Goal: Task Accomplishment & Management: Manage account settings

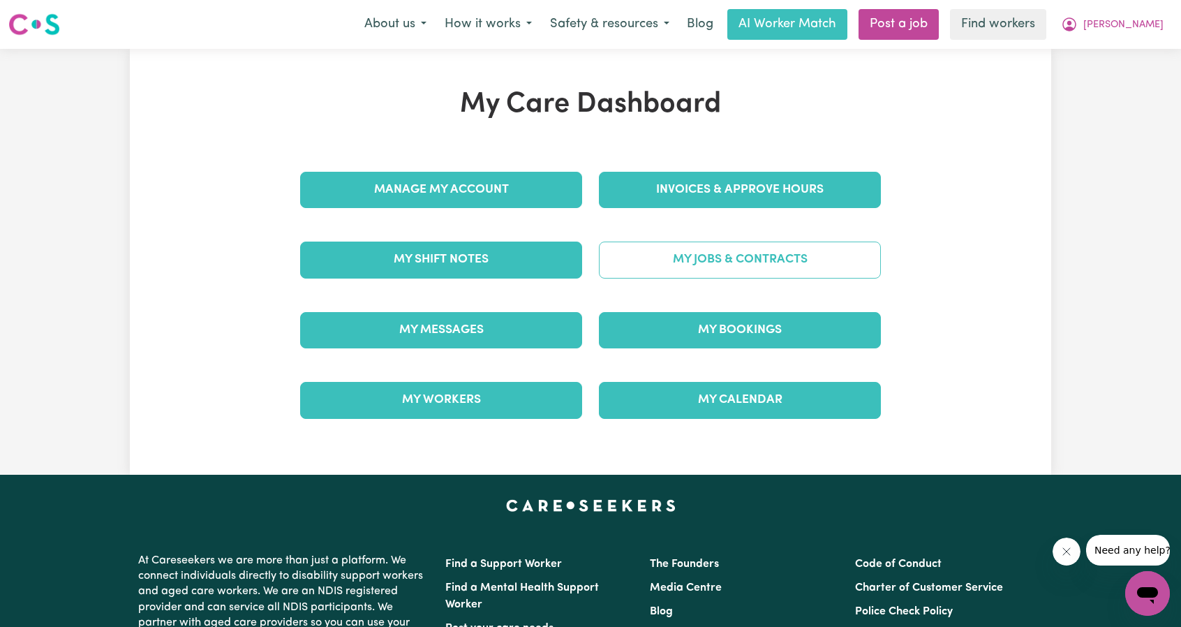
click at [769, 255] on link "My Jobs & Contracts" at bounding box center [740, 260] width 282 height 36
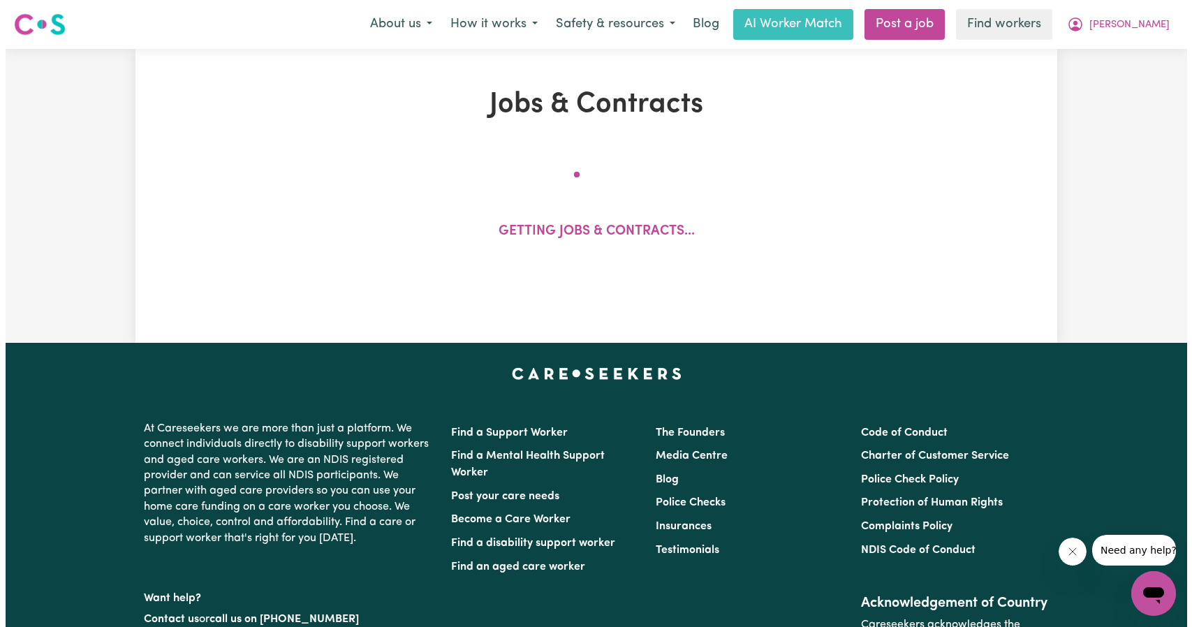
scroll to position [209, 0]
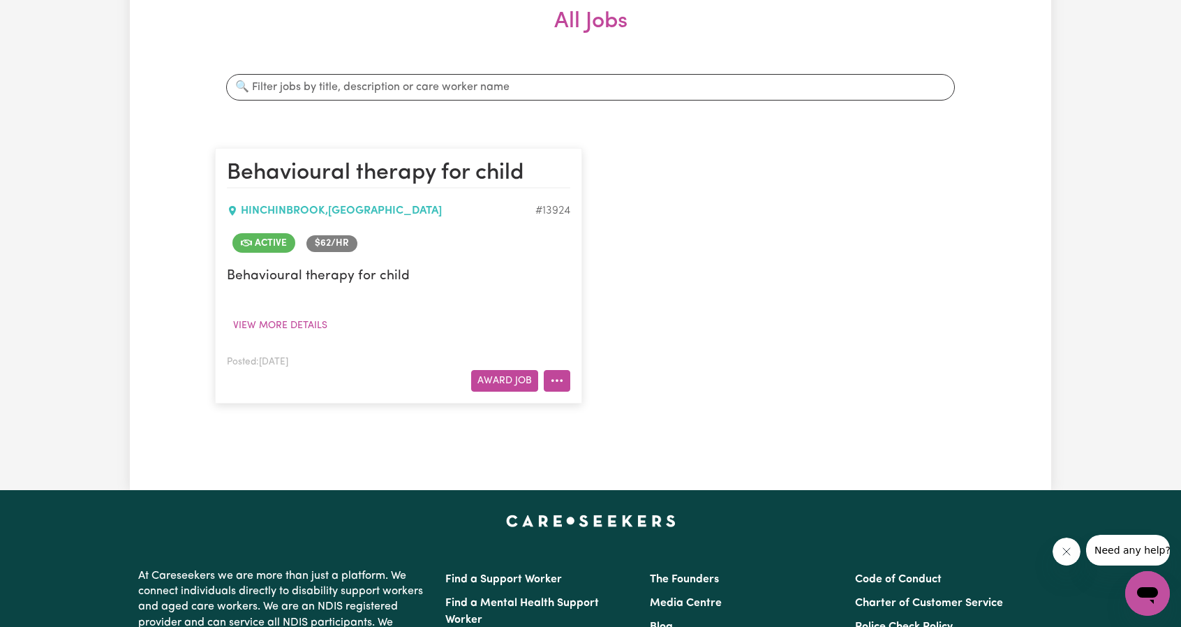
click at [567, 375] on button "More options" at bounding box center [557, 381] width 27 height 22
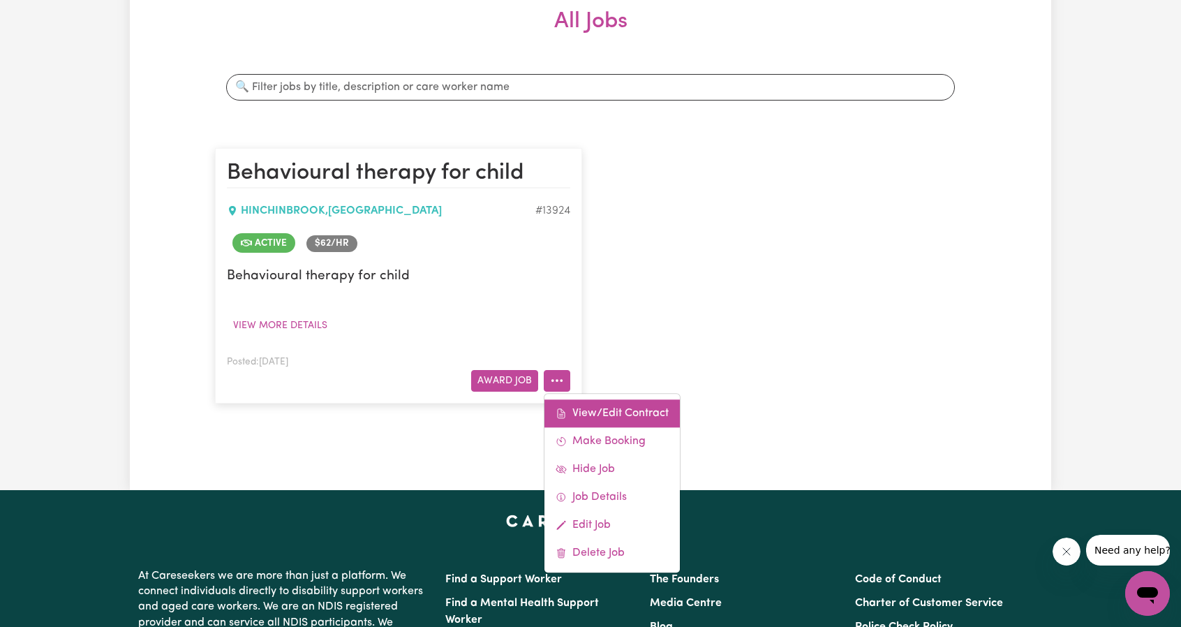
click at [586, 407] on link "View/Edit Contract" at bounding box center [612, 413] width 135 height 28
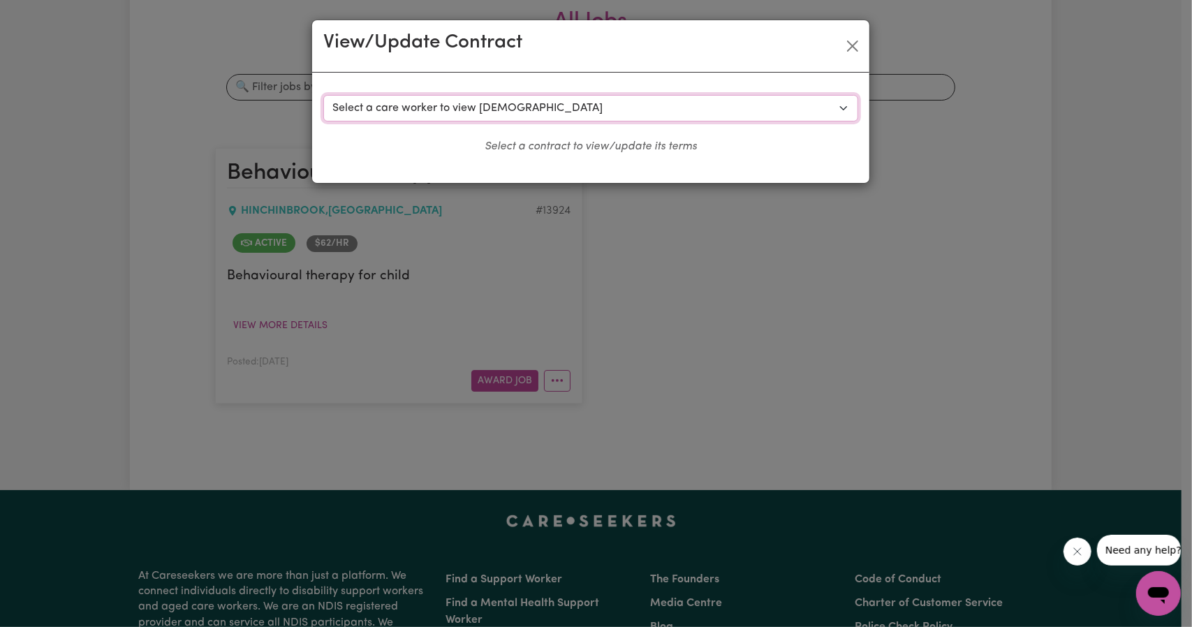
click at [521, 111] on select "Select a care worker to view [DEMOGRAPHIC_DATA] #10006 - [PERSON_NAME] (contrac…" at bounding box center [590, 108] width 535 height 27
select select "9618"
click at [323, 95] on select "Select a care worker to view [DEMOGRAPHIC_DATA] #10006 - [PERSON_NAME] (contrac…" at bounding box center [590, 108] width 535 height 27
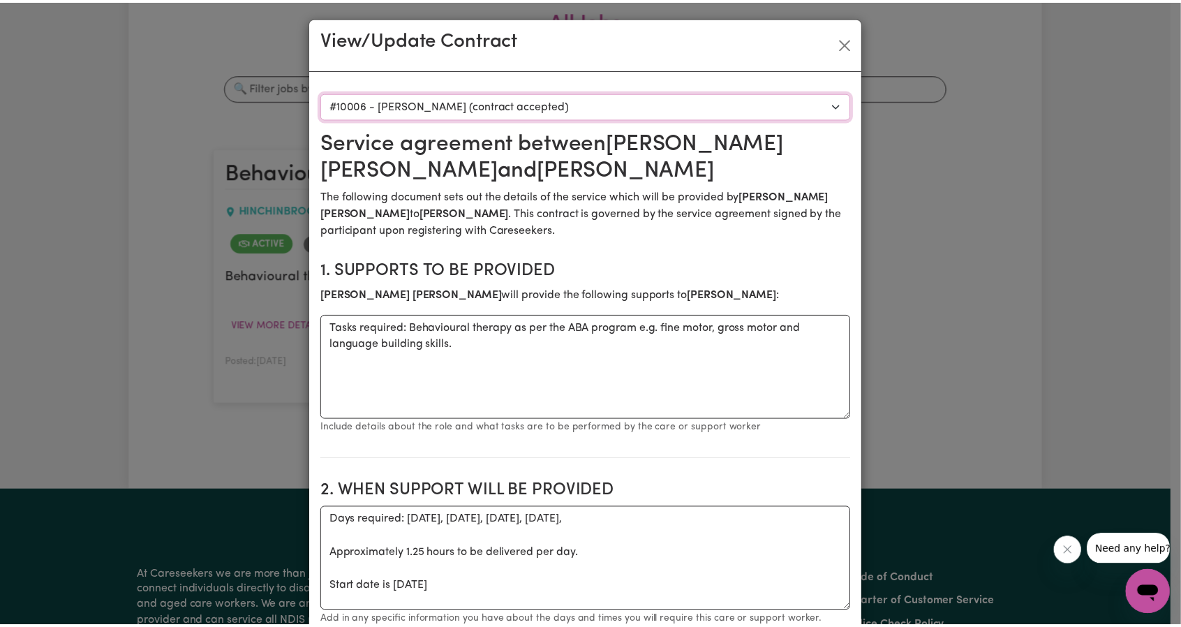
scroll to position [0, 0]
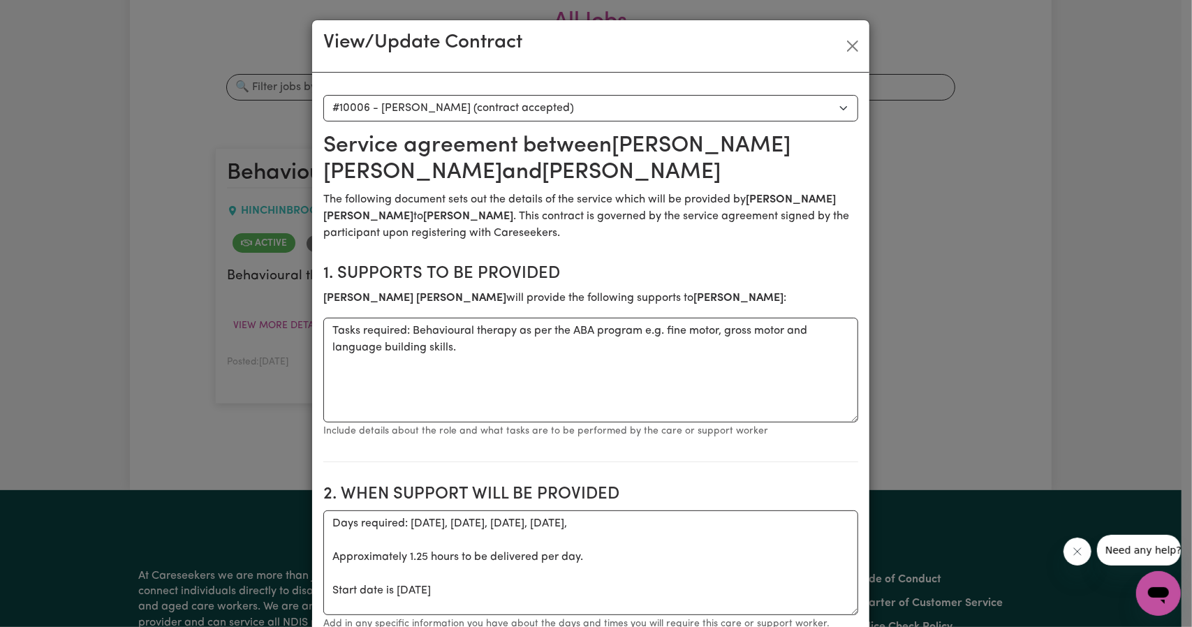
click at [860, 38] on div "View/Update Contract" at bounding box center [590, 46] width 557 height 52
click at [852, 44] on button "Close" at bounding box center [852, 46] width 22 height 22
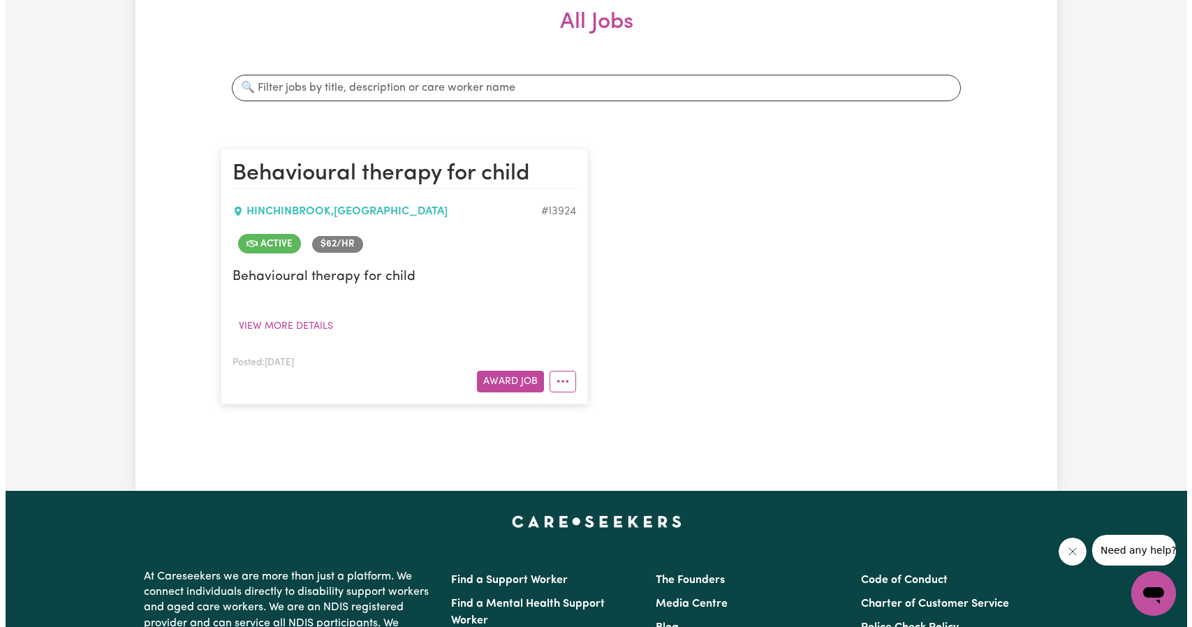
scroll to position [209, 0]
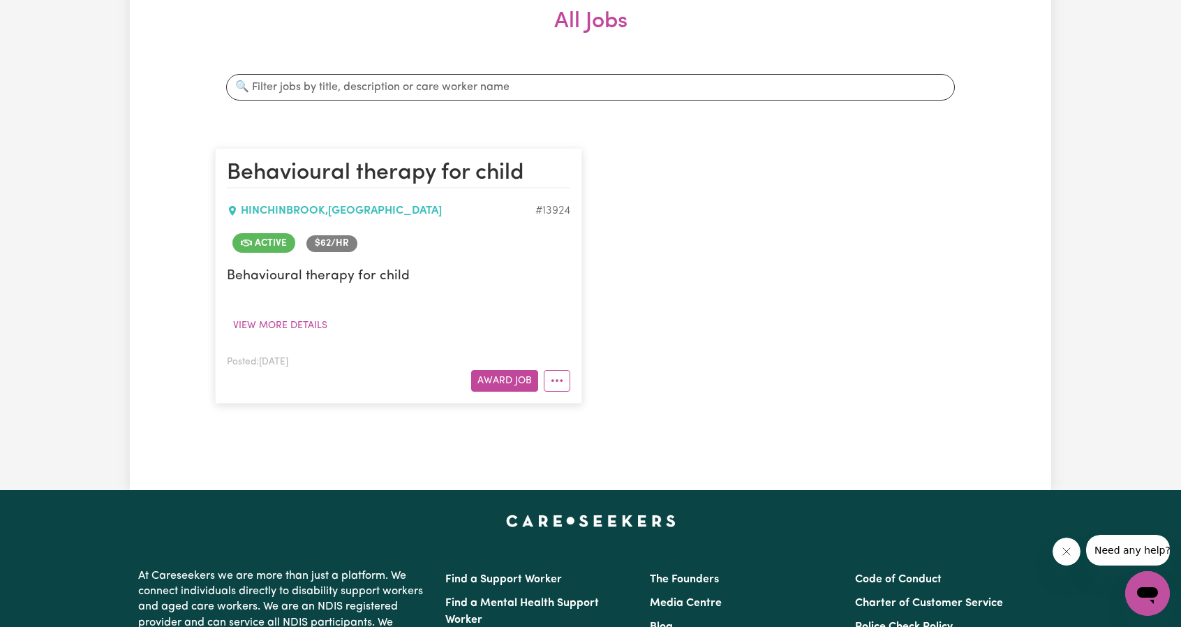
click at [560, 364] on div "Posted: [DATE] Award Job View/Edit [DEMOGRAPHIC_DATA] Make Booking Hide Job Job…" at bounding box center [398, 372] width 343 height 38
click at [558, 371] on button "More options" at bounding box center [557, 381] width 27 height 22
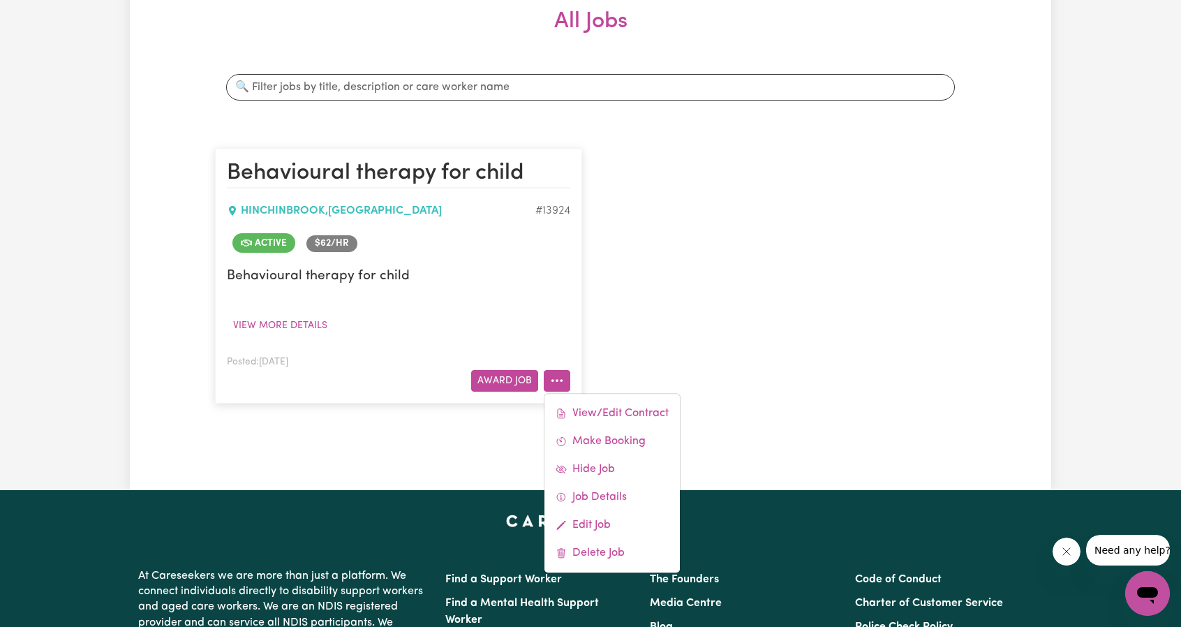
click at [583, 396] on div "View/Edit [DEMOGRAPHIC_DATA] Make Booking Hide Job Job Details Edit Job Delete …" at bounding box center [612, 483] width 137 height 180
click at [582, 401] on link "View/Edit Contract" at bounding box center [612, 413] width 135 height 28
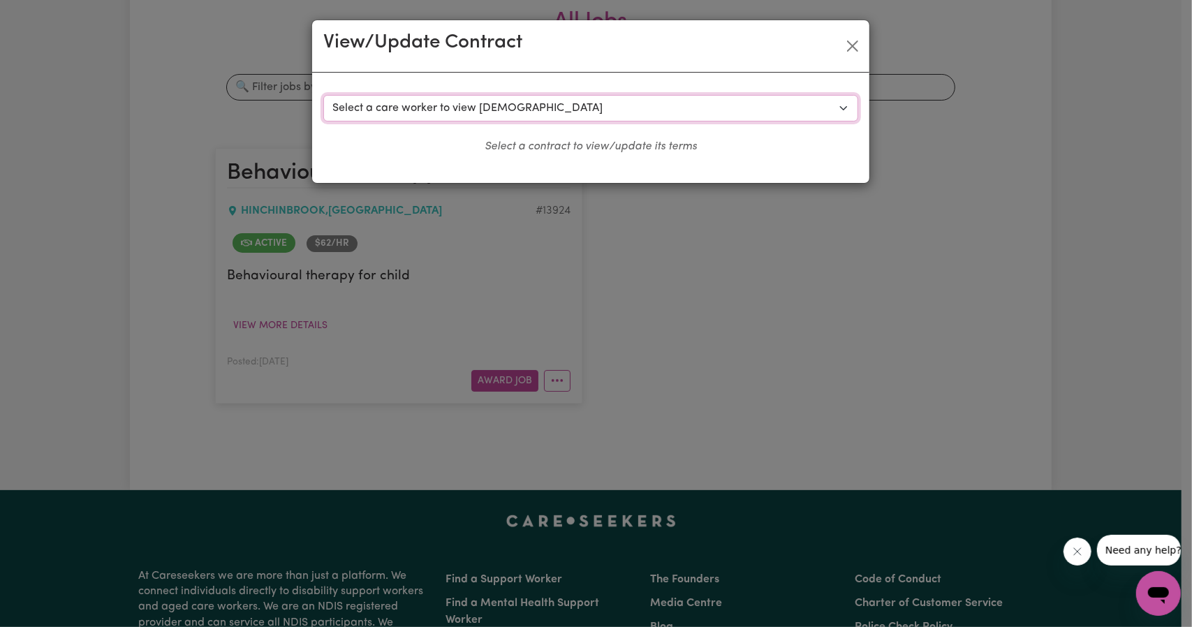
click at [565, 112] on select "Select a care worker to view [DEMOGRAPHIC_DATA] #10006 - [PERSON_NAME] (contrac…" at bounding box center [590, 108] width 535 height 27
select select "9649"
click at [323, 95] on select "Select a care worker to view [DEMOGRAPHIC_DATA] #10006 - [PERSON_NAME] (contrac…" at bounding box center [590, 108] width 535 height 27
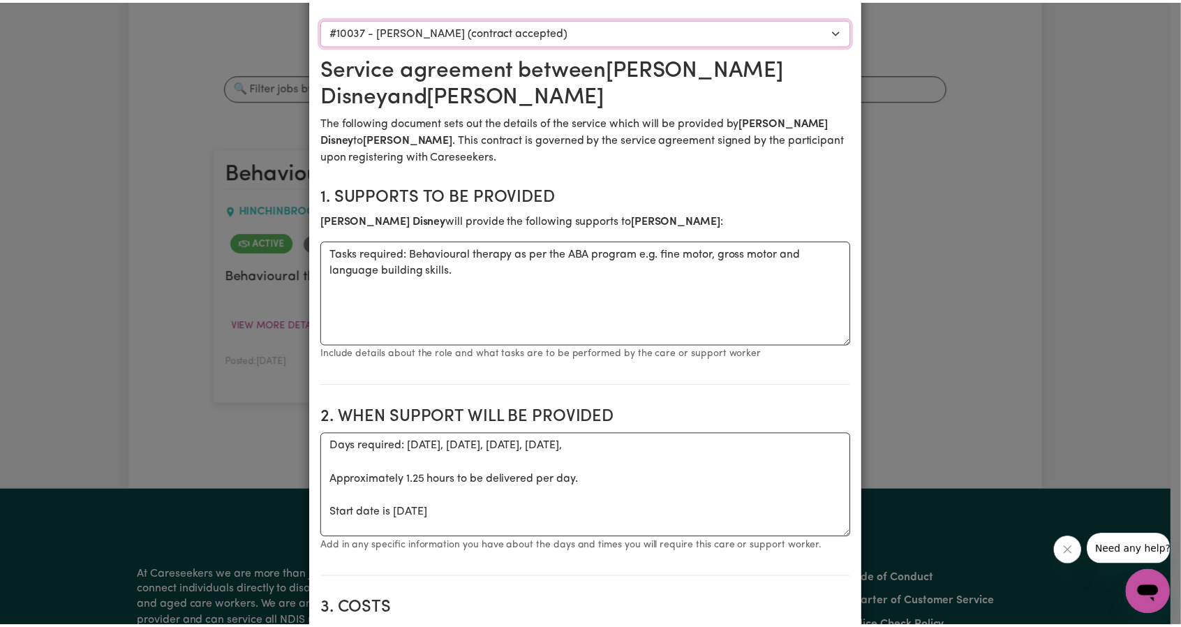
scroll to position [0, 0]
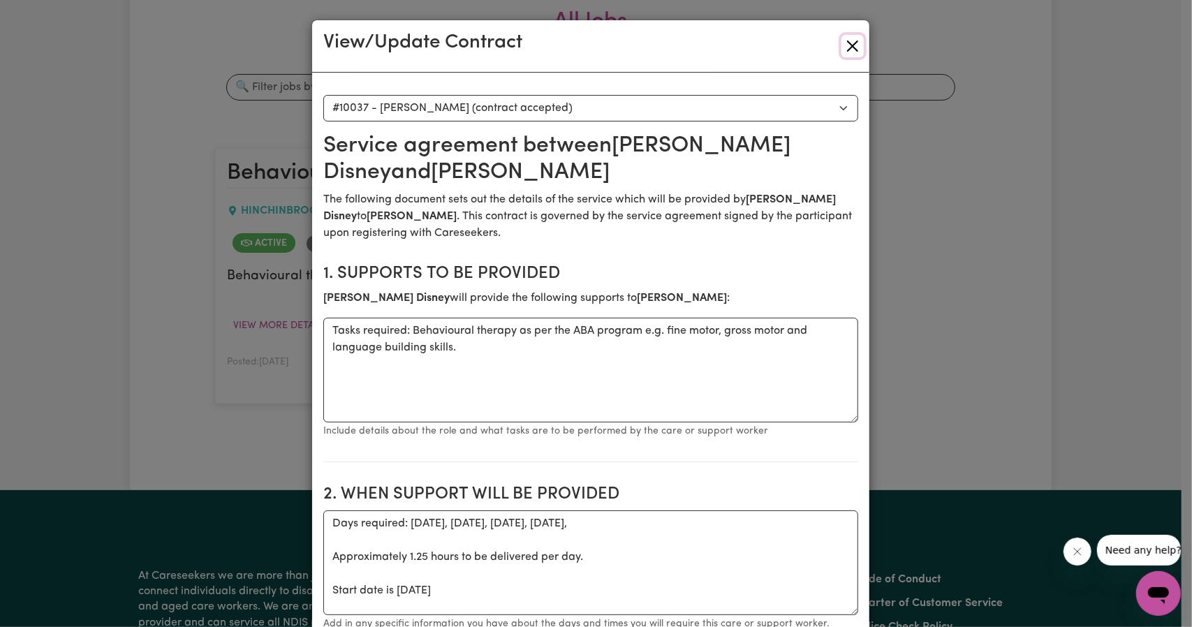
click at [842, 42] on button "Close" at bounding box center [852, 46] width 22 height 22
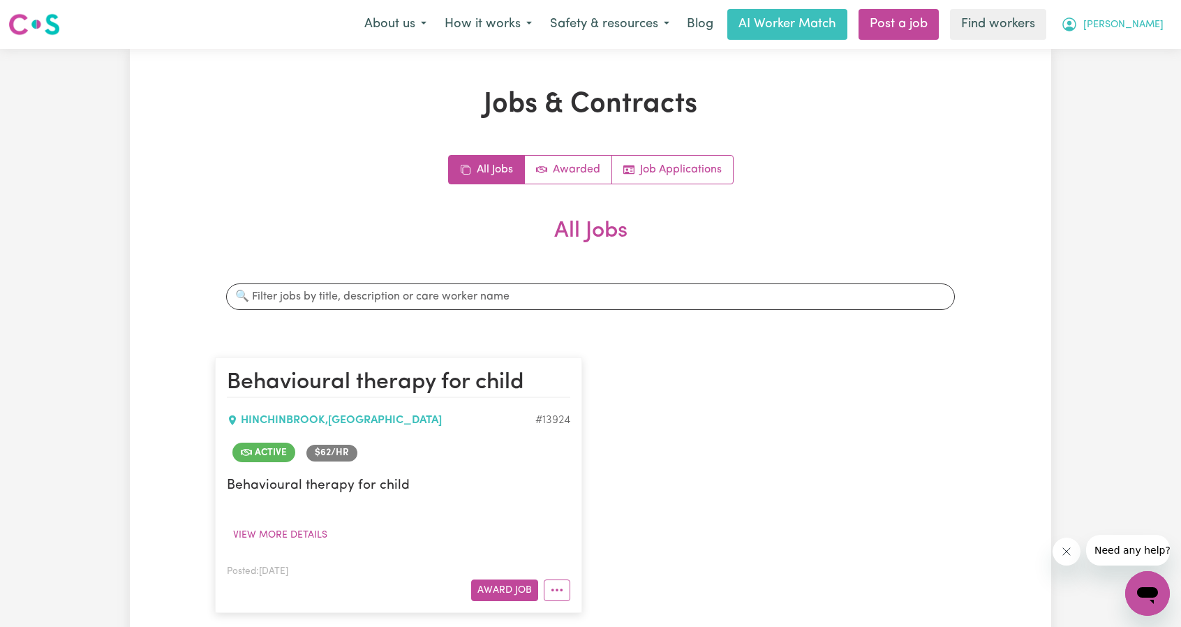
click at [1148, 24] on span "[PERSON_NAME]" at bounding box center [1123, 24] width 80 height 15
click at [1121, 109] on link "Logout" at bounding box center [1117, 107] width 110 height 27
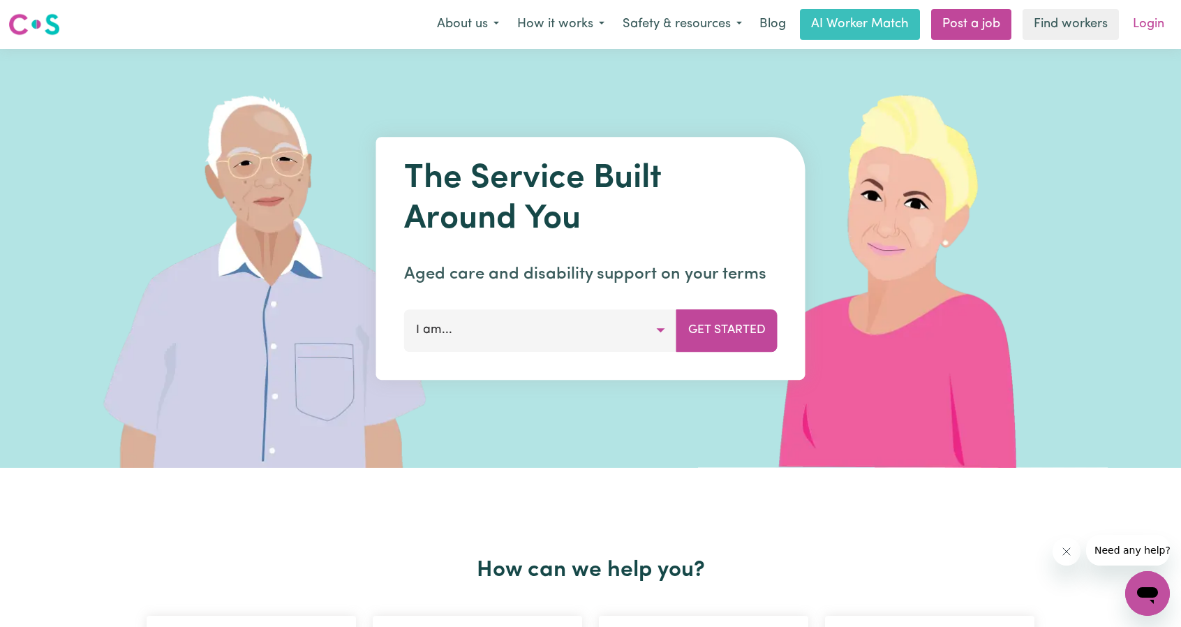
click at [1164, 29] on link "Login" at bounding box center [1149, 24] width 48 height 31
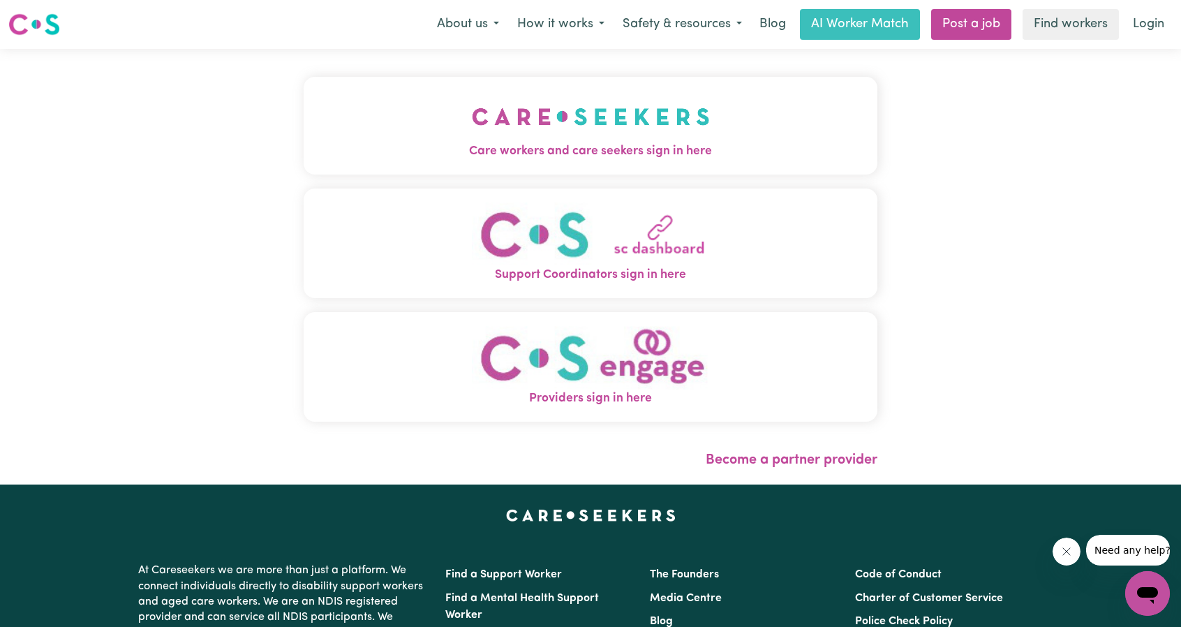
click at [529, 156] on span "Care workers and care seekers sign in here" at bounding box center [591, 151] width 574 height 18
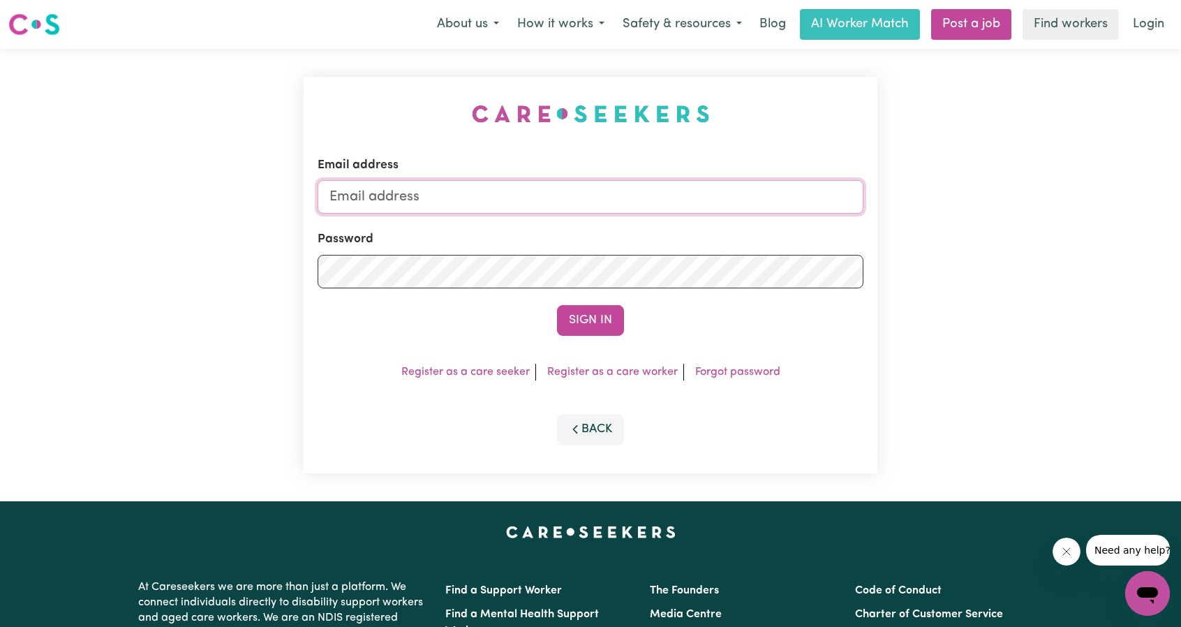
click at [598, 191] on input "Email address" at bounding box center [591, 197] width 546 height 34
drag, startPoint x: 401, startPoint y: 200, endPoint x: 720, endPoint y: 253, distance: 324.1
click at [720, 253] on form "Email address [EMAIL_ADDRESS][PERSON_NAME][DOMAIN_NAME] Password Sign In" at bounding box center [591, 245] width 546 height 179
type input "[EMAIL_ADDRESS][DOMAIN_NAME]"
click at [621, 340] on div "Email address [EMAIL_ADDRESS][DOMAIN_NAME] Password Sign In Register as a care …" at bounding box center [591, 275] width 574 height 397
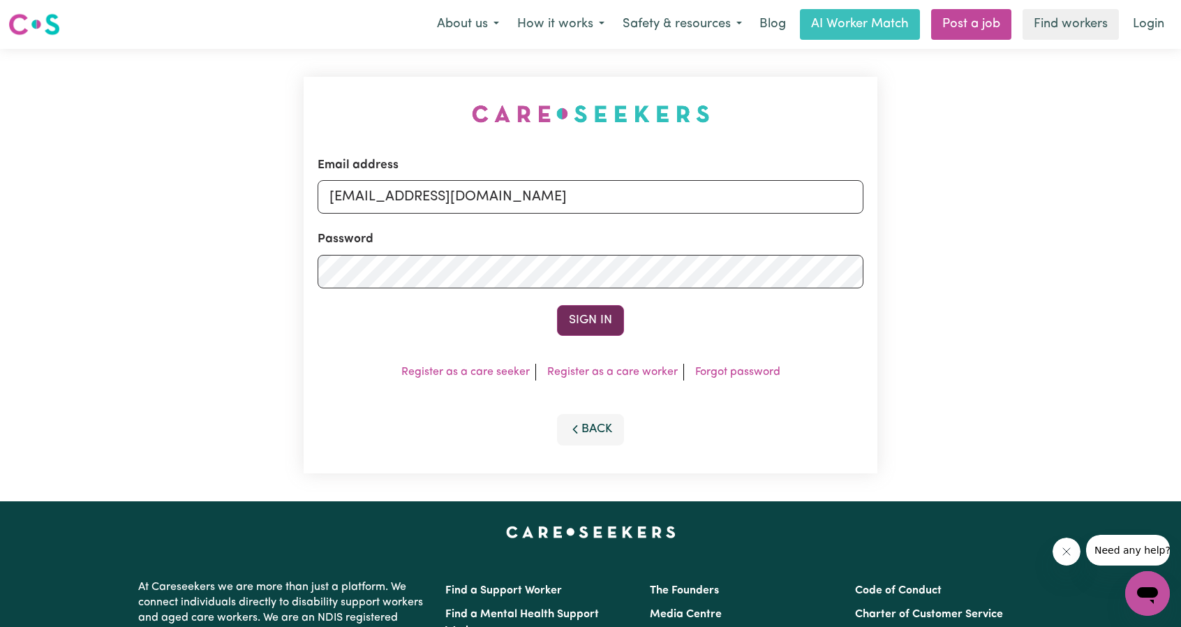
click at [614, 332] on button "Sign In" at bounding box center [590, 320] width 67 height 31
